Goal: Check status: Check status

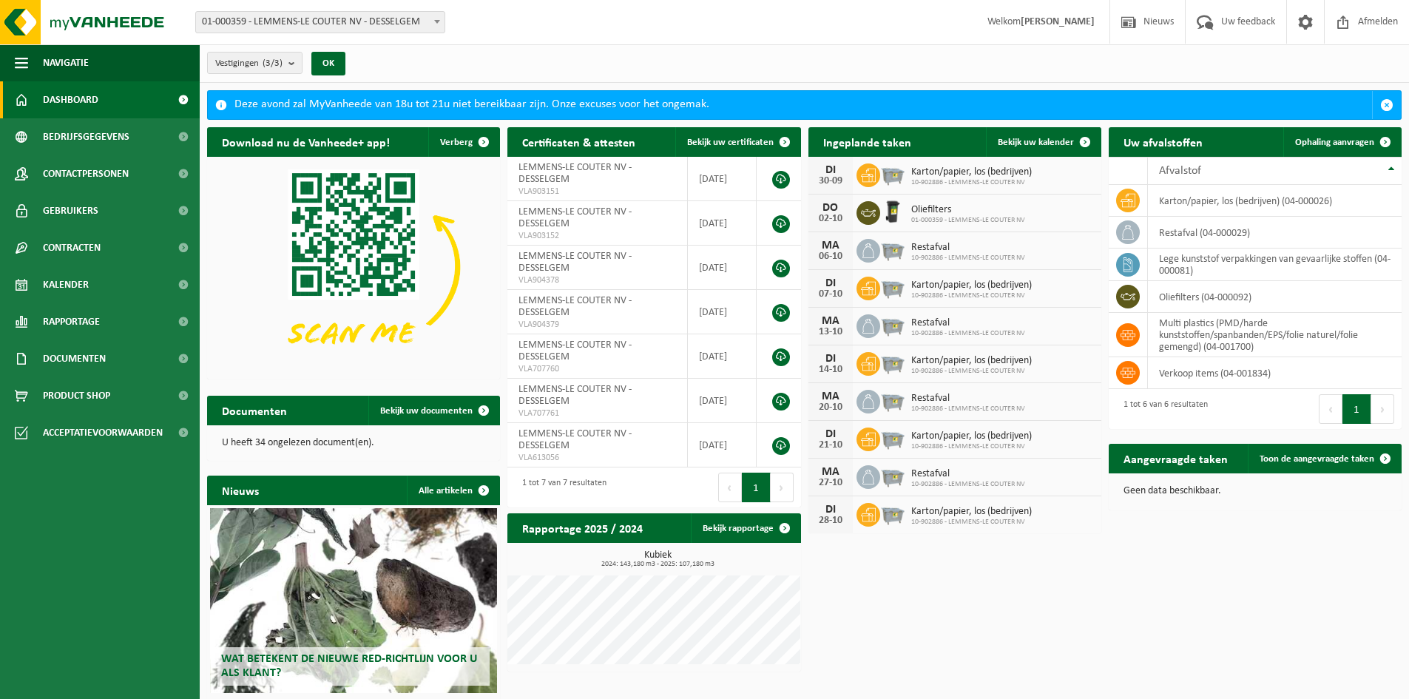
drag, startPoint x: 1055, startPoint y: 144, endPoint x: 997, endPoint y: 167, distance: 62.4
click at [1055, 144] on span "Bekijk uw kalender" at bounding box center [1036, 143] width 76 height 10
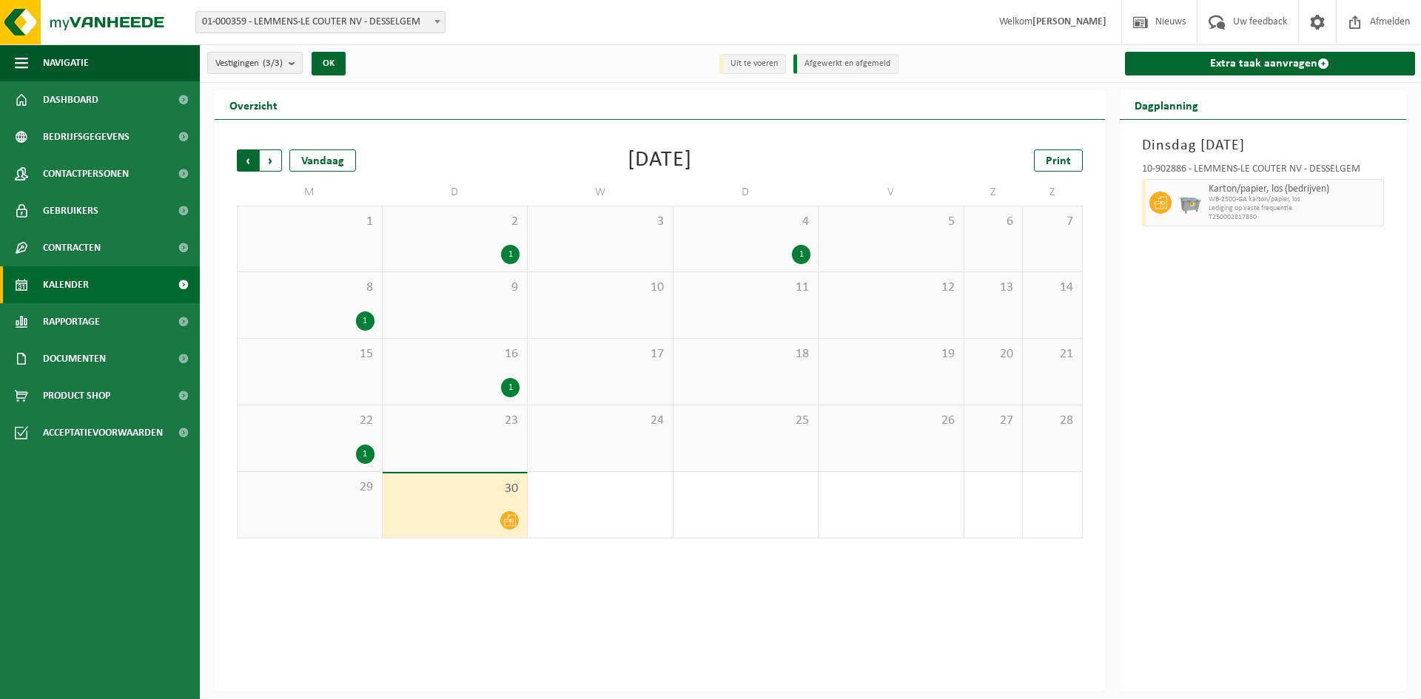
click at [275, 164] on span "Volgende" at bounding box center [271, 160] width 22 height 22
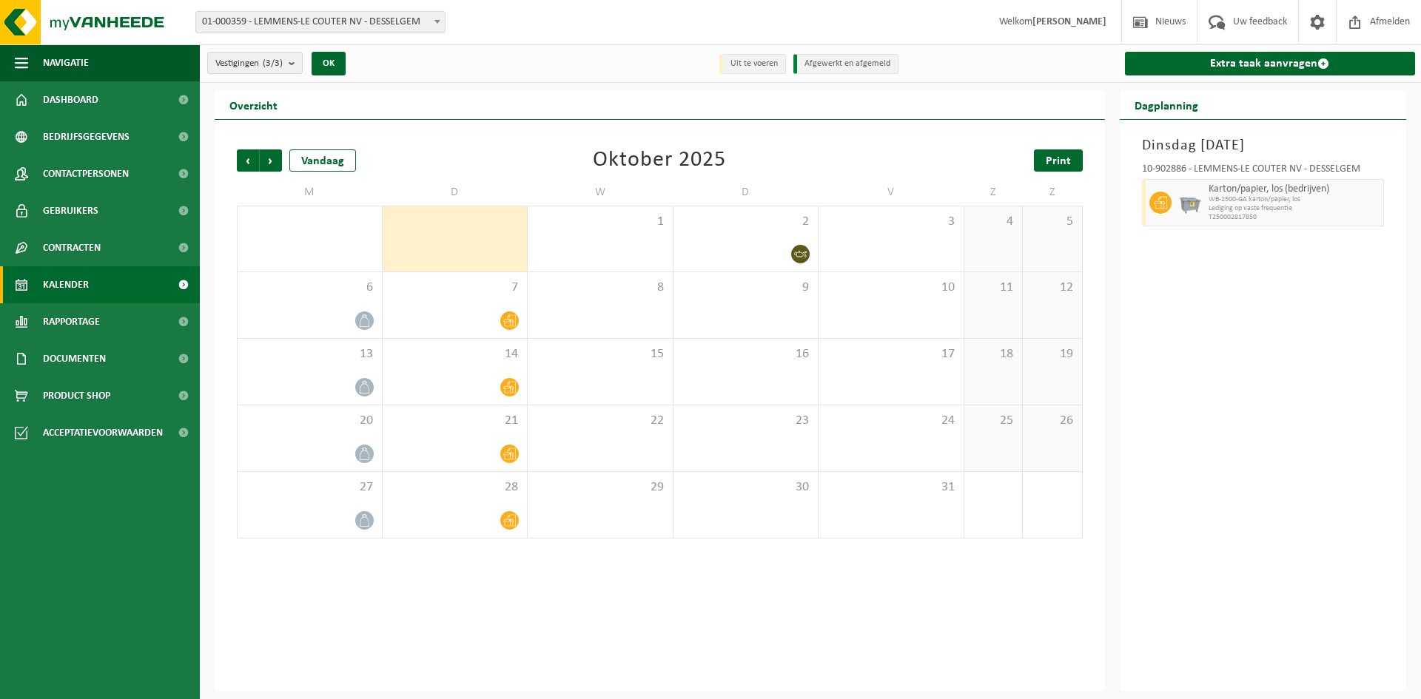
click at [1060, 161] on span "Print" at bounding box center [1057, 161] width 25 height 12
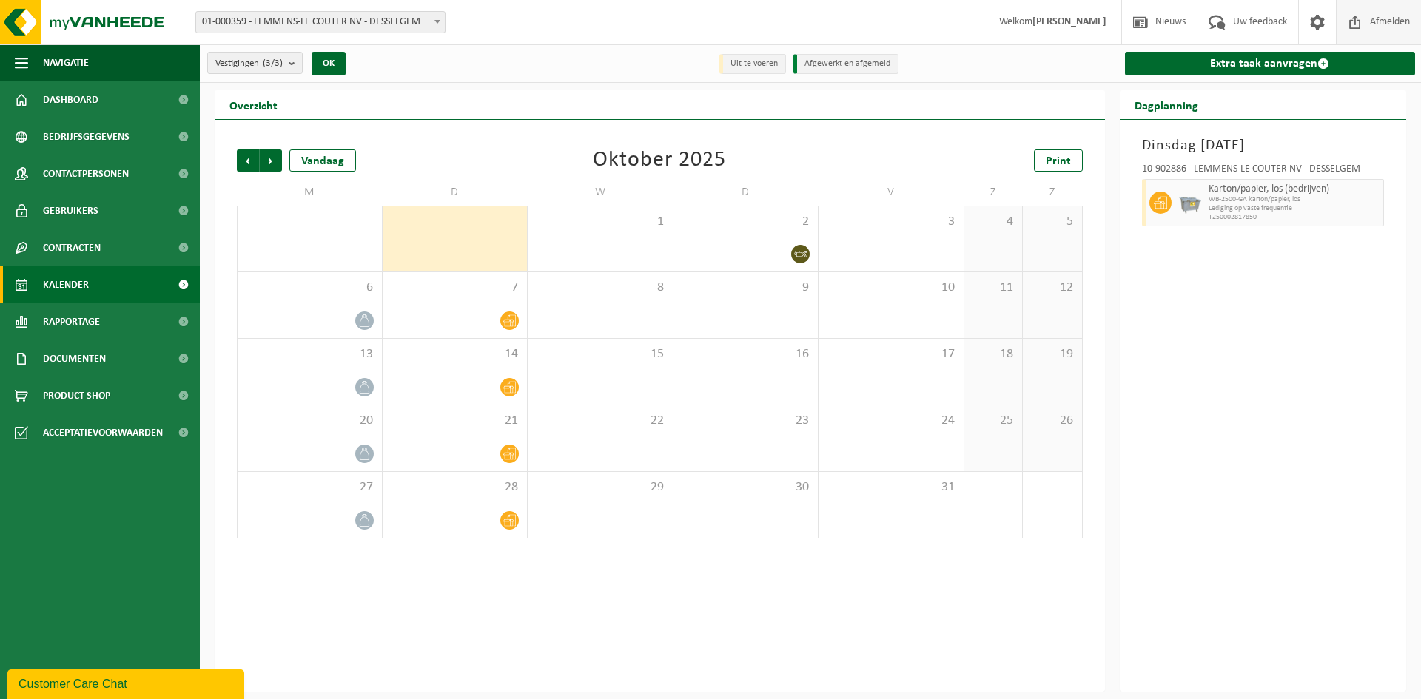
click at [1389, 22] on span "Afmelden" at bounding box center [1389, 22] width 47 height 44
